Goal: Find specific page/section: Find specific page/section

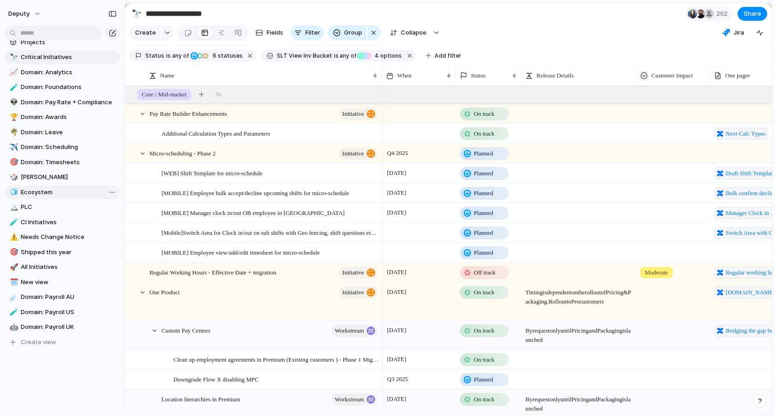
scroll to position [68, 0]
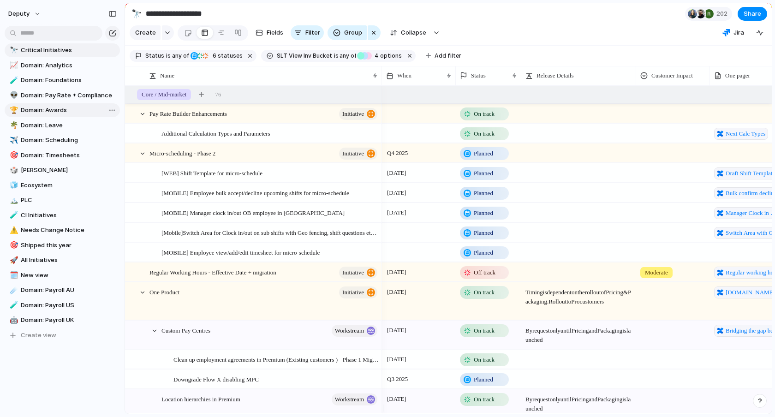
click at [55, 112] on span "Domain: Awards" at bounding box center [69, 110] width 96 height 9
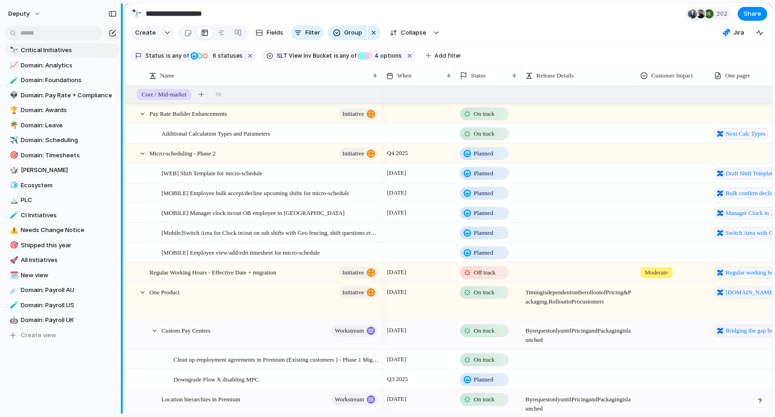
type input "**********"
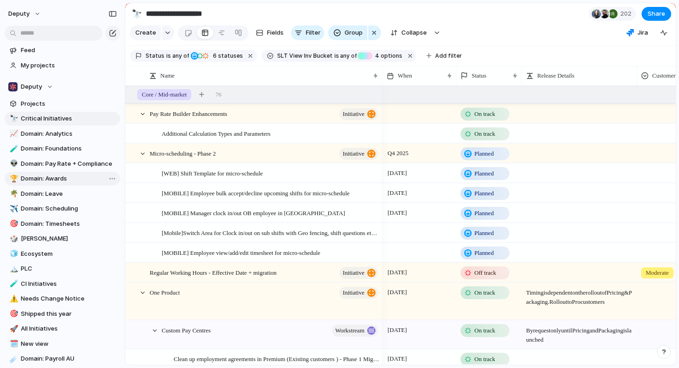
click at [63, 175] on span "Domain: Awards" at bounding box center [69, 178] width 96 height 9
type input "**********"
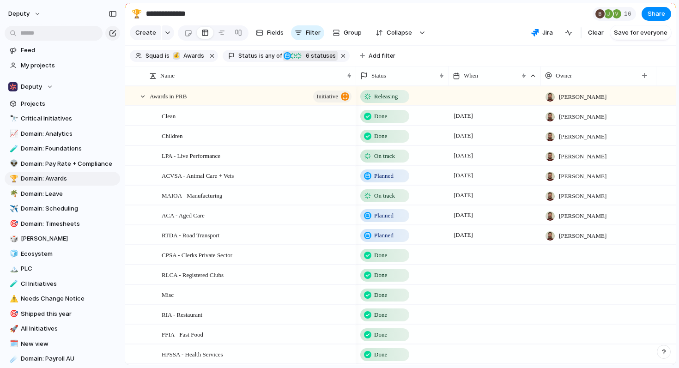
click at [303, 59] on span "6" at bounding box center [307, 55] width 8 height 7
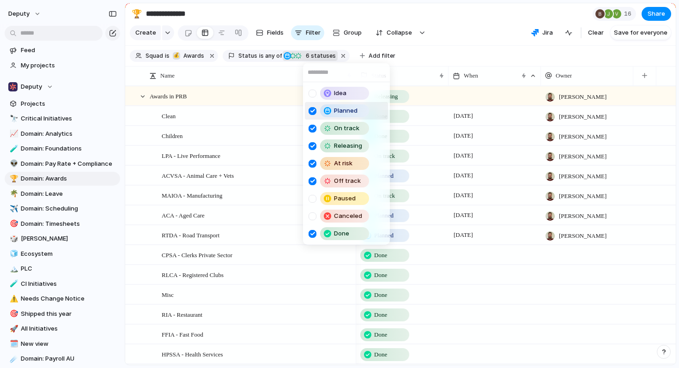
click at [311, 111] on div at bounding box center [312, 111] width 8 height 8
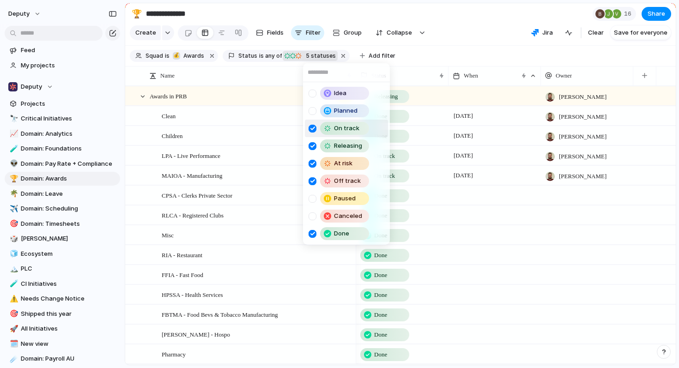
click at [312, 127] on div at bounding box center [312, 129] width 8 height 8
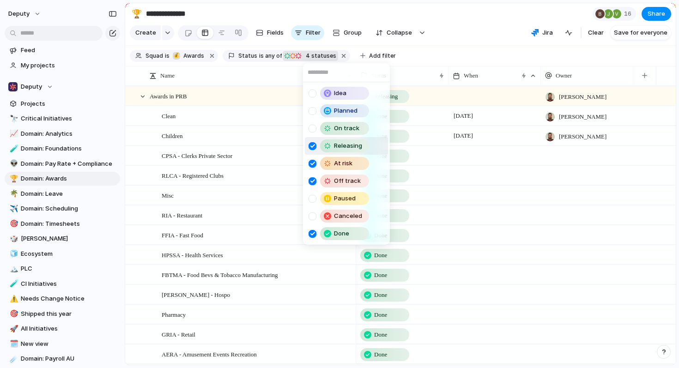
click at [312, 147] on div at bounding box center [312, 146] width 8 height 8
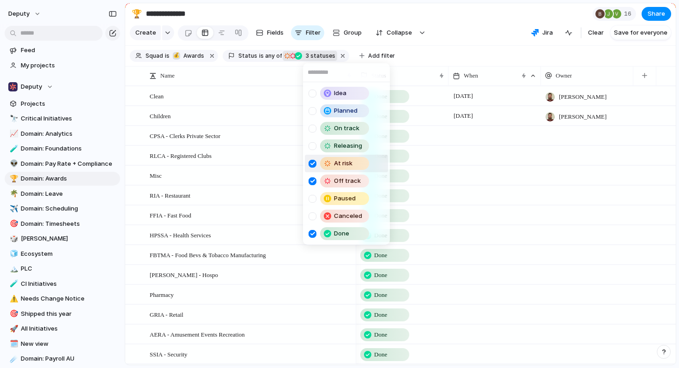
click at [312, 160] on div at bounding box center [312, 164] width 8 height 8
click at [311, 179] on div at bounding box center [312, 181] width 8 height 8
click at [459, 27] on div "Idea Planned On track Releasing At risk Off track Paused Canceled Done" at bounding box center [339, 184] width 679 height 368
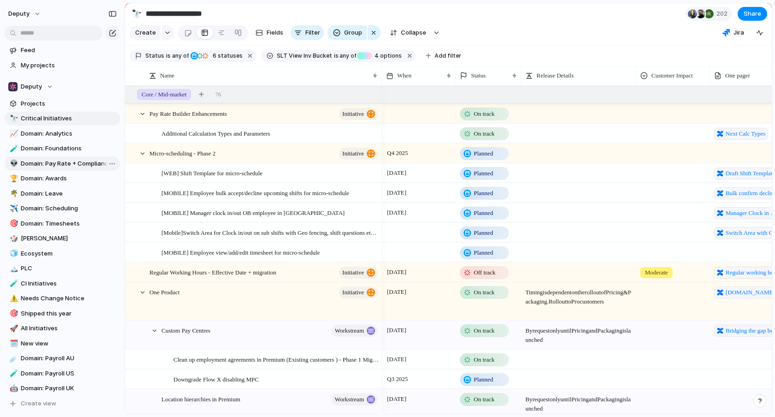
click at [68, 162] on span "Domain: Pay Rate + Compliance" at bounding box center [69, 163] width 96 height 9
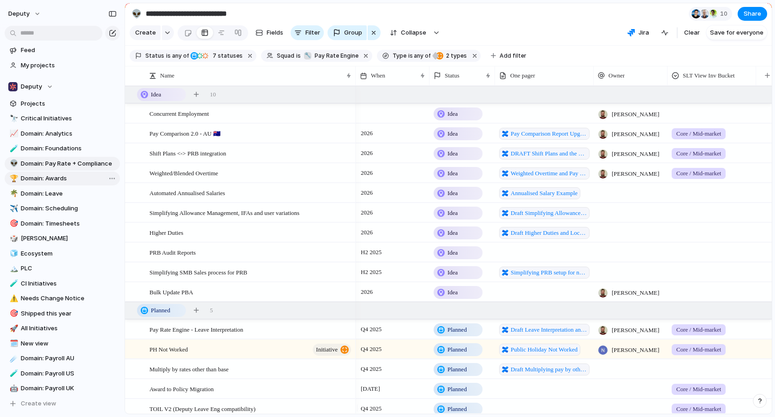
click at [52, 174] on span "Domain: Awards" at bounding box center [69, 178] width 96 height 9
type input "**********"
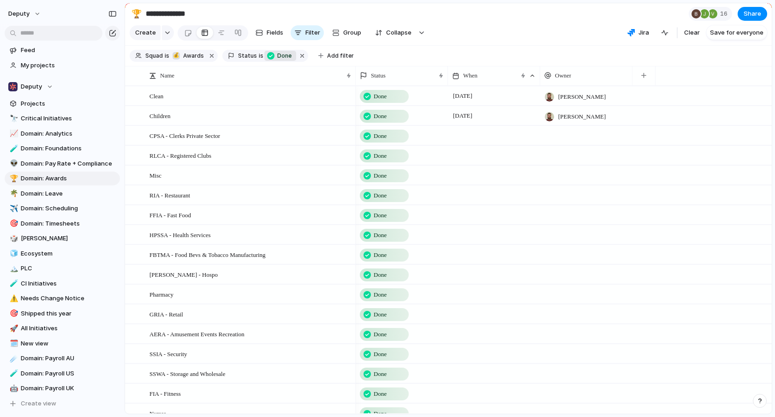
click at [260, 60] on div "Status is Done" at bounding box center [265, 56] width 86 height 12
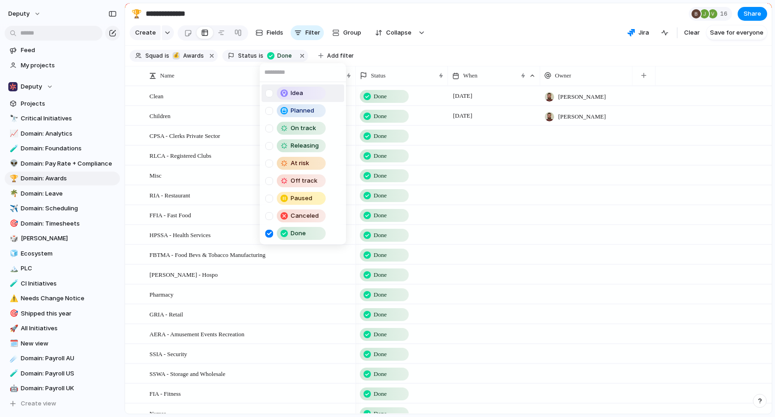
click at [269, 96] on div at bounding box center [269, 94] width 8 height 8
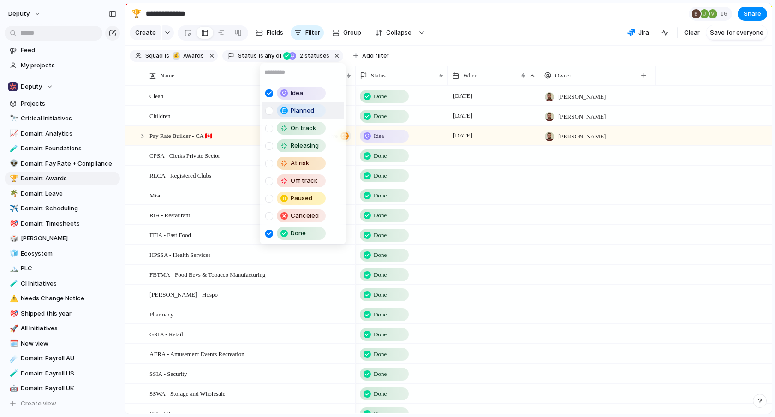
click at [267, 108] on div at bounding box center [269, 111] width 8 height 8
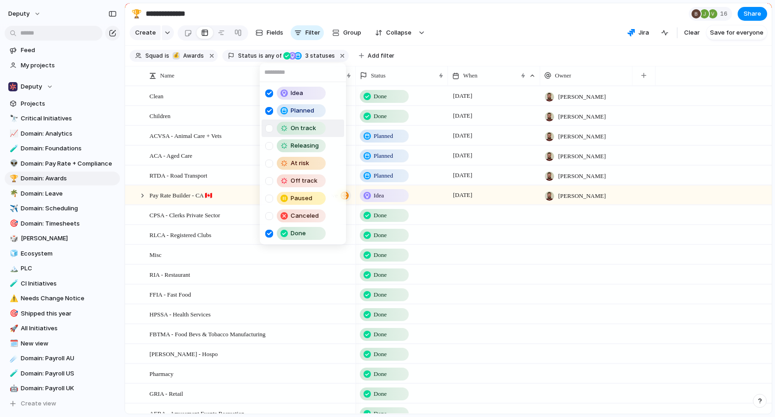
click at [269, 126] on div at bounding box center [269, 129] width 8 height 8
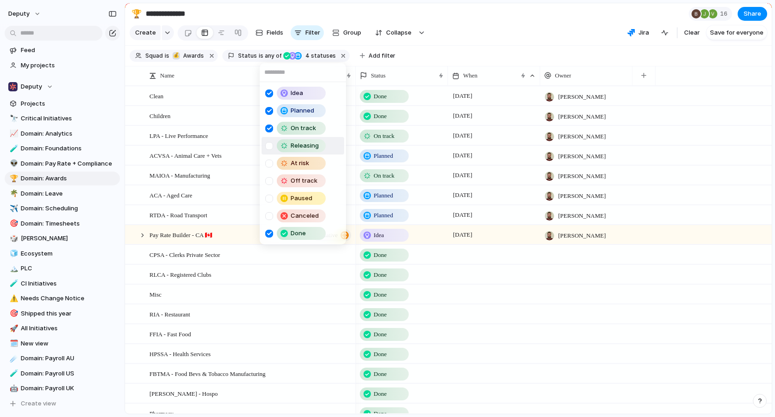
click at [268, 146] on div at bounding box center [269, 146] width 8 height 8
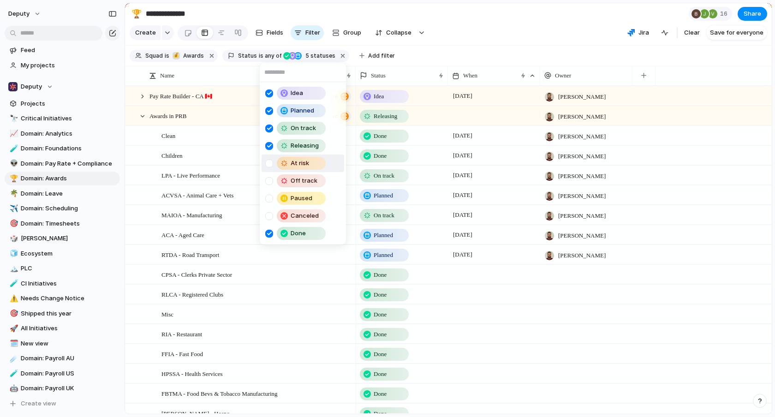
click at [268, 161] on div at bounding box center [269, 164] width 8 height 8
click at [269, 97] on div "Idea" at bounding box center [297, 93] width 64 height 13
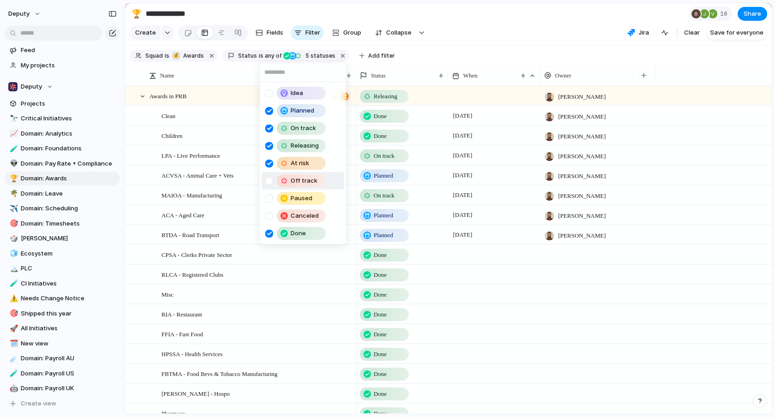
click at [270, 178] on div at bounding box center [269, 181] width 8 height 8
click at [270, 198] on div at bounding box center [269, 199] width 8 height 8
click at [473, 24] on div "Idea Planned On track Releasing At risk Off track Paused Canceled Done" at bounding box center [387, 208] width 775 height 417
